Goal: Transaction & Acquisition: Purchase product/service

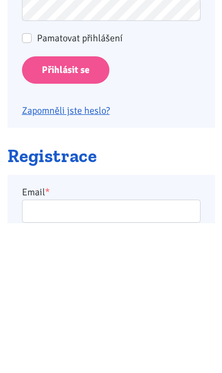
type input "racovavlasta@seznam.cz"
click at [65, 219] on input "Přihlásit se" at bounding box center [66, 220] width 88 height 27
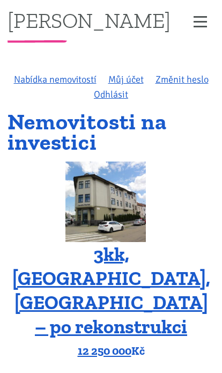
click at [98, 217] on img at bounding box center [106, 202] width 81 height 81
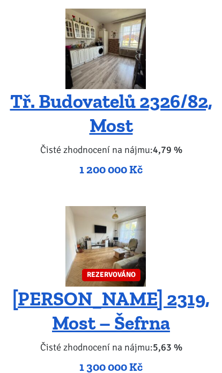
scroll to position [2093, 0]
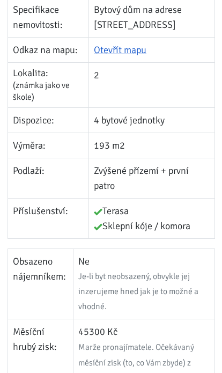
scroll to position [2069, 0]
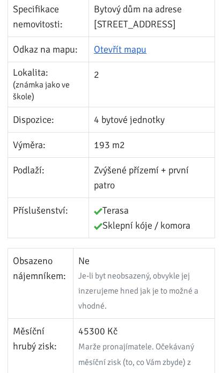
click at [61, 228] on td "Příslušenství:" at bounding box center [49, 219] width 82 height 40
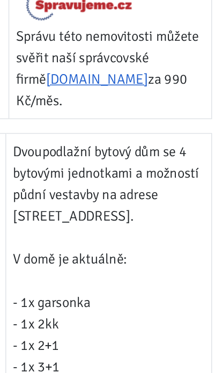
scroll to position [2456, 0]
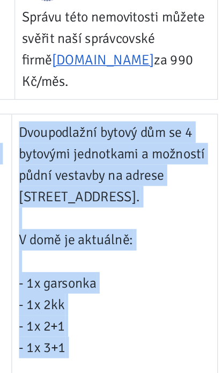
scroll to position [2474, 0]
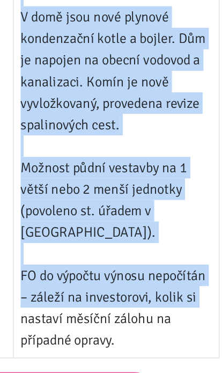
scroll to position [2881, 0]
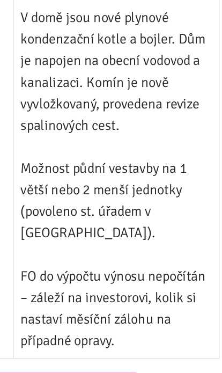
copy table "Informace k nemovitosti:"
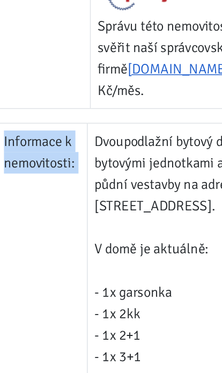
scroll to position [2531, 0]
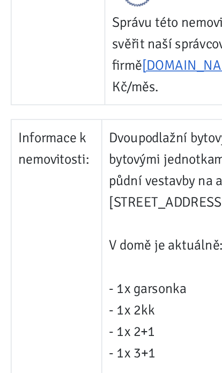
copy div
